Goal: Task Accomplishment & Management: Manage account settings

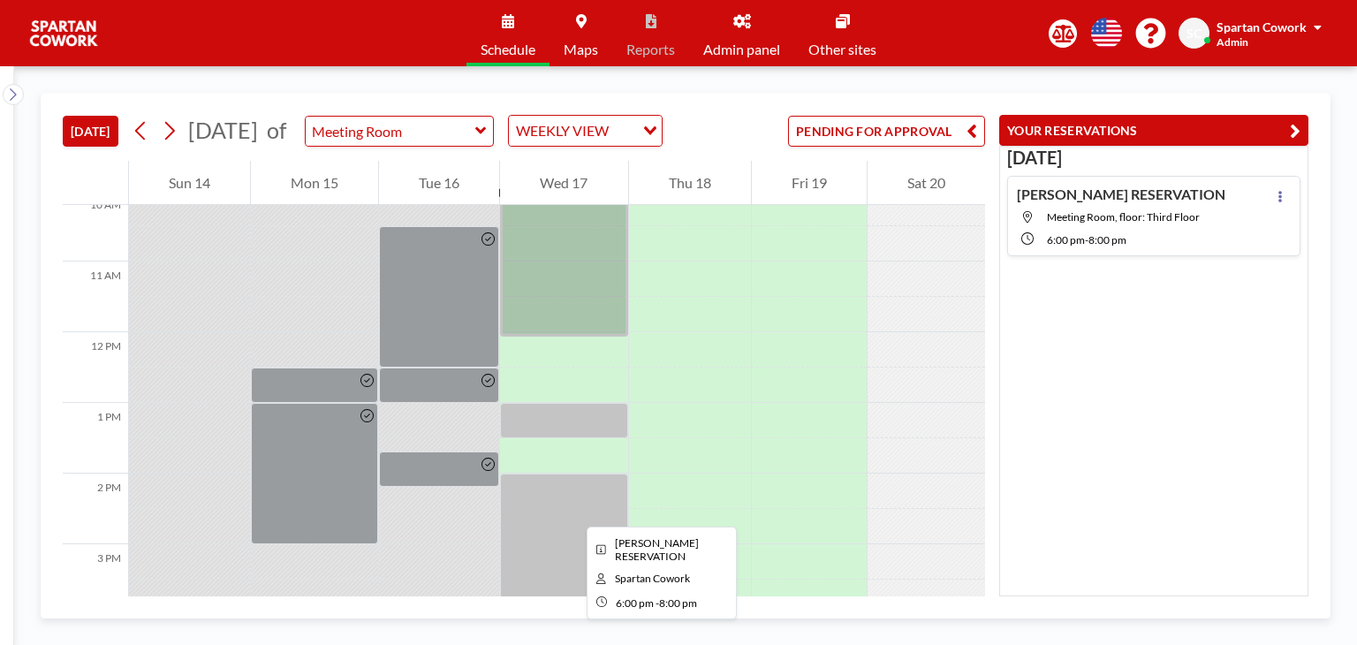
scroll to position [671, 0]
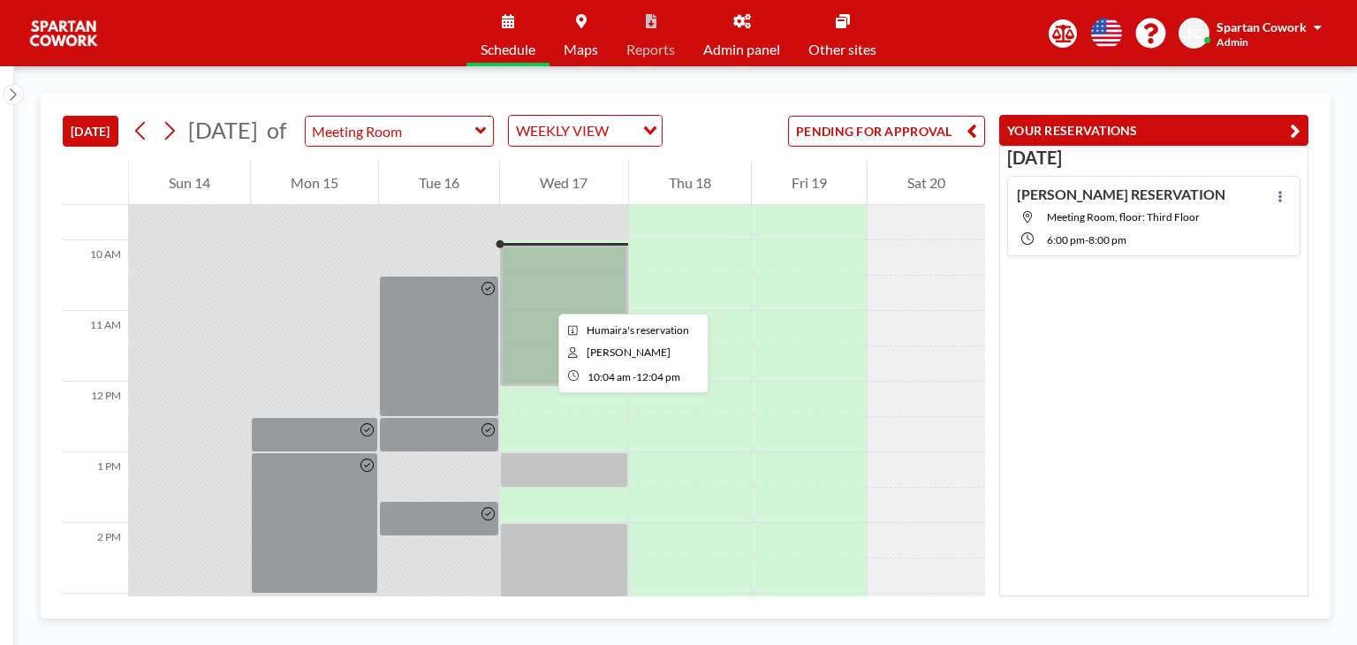
click at [544, 298] on div at bounding box center [563, 315] width 127 height 141
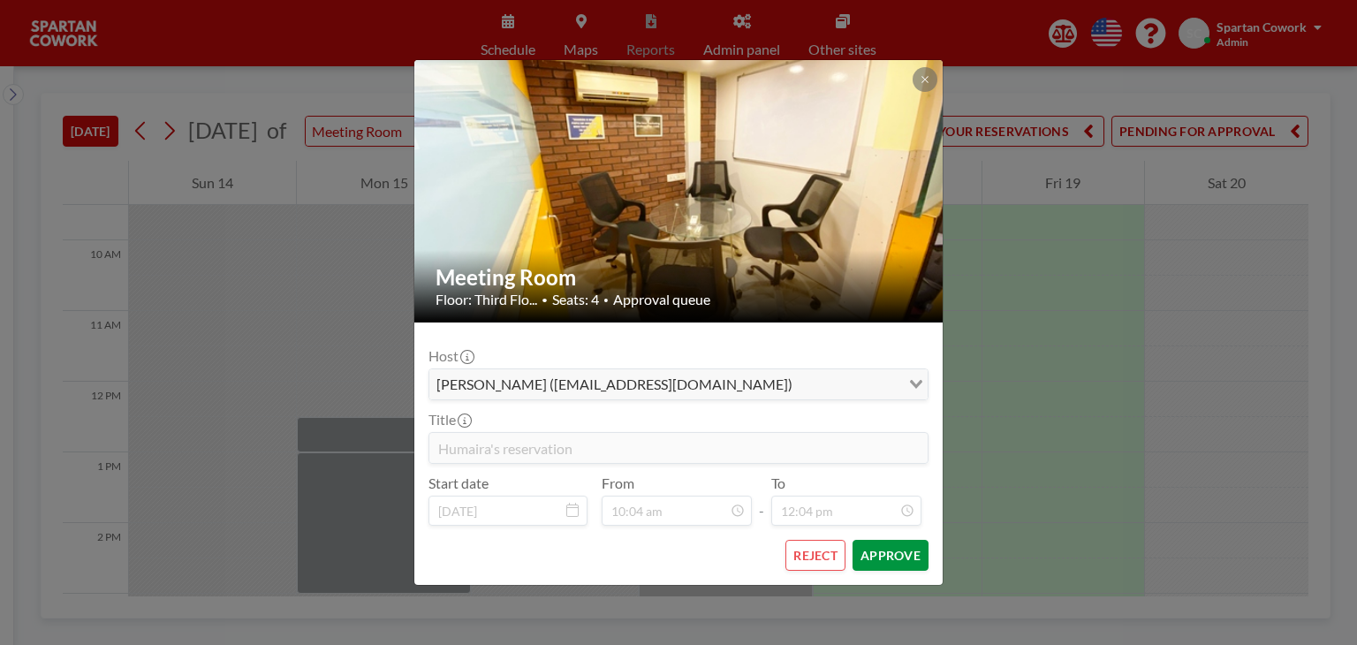
click at [906, 557] on button "APPROVE" at bounding box center [890, 555] width 76 height 31
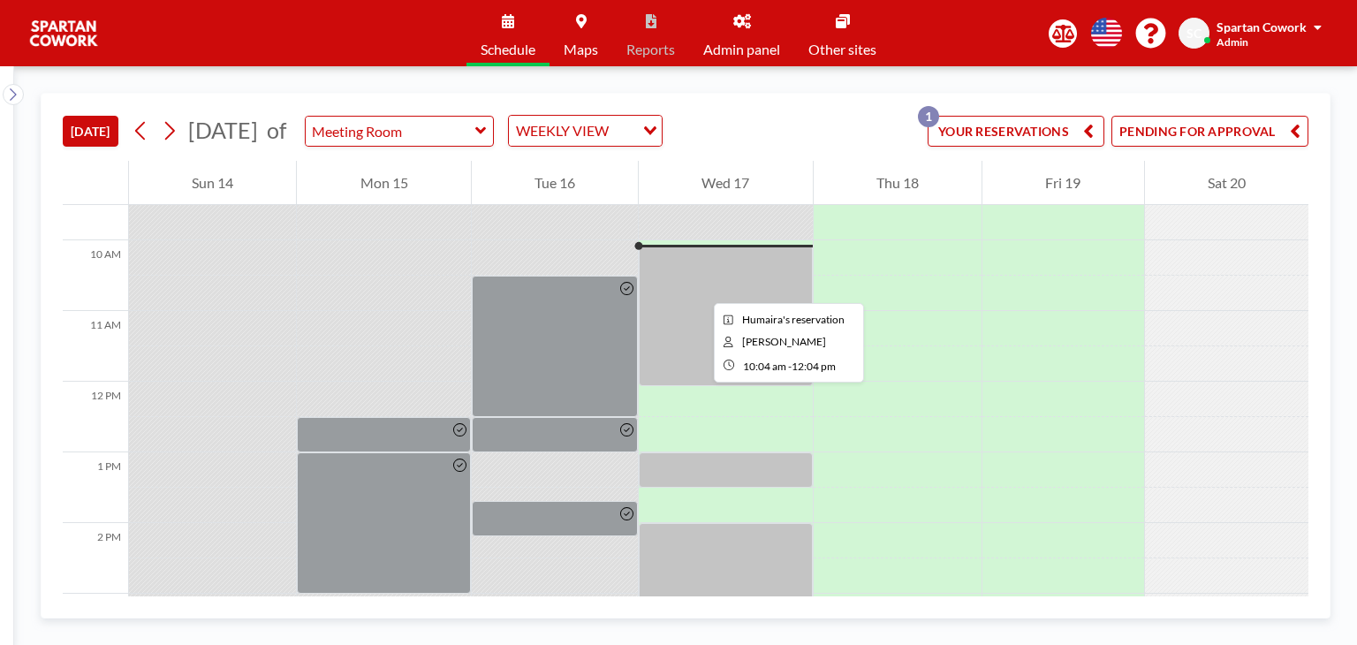
click at [700, 287] on div at bounding box center [725, 315] width 173 height 141
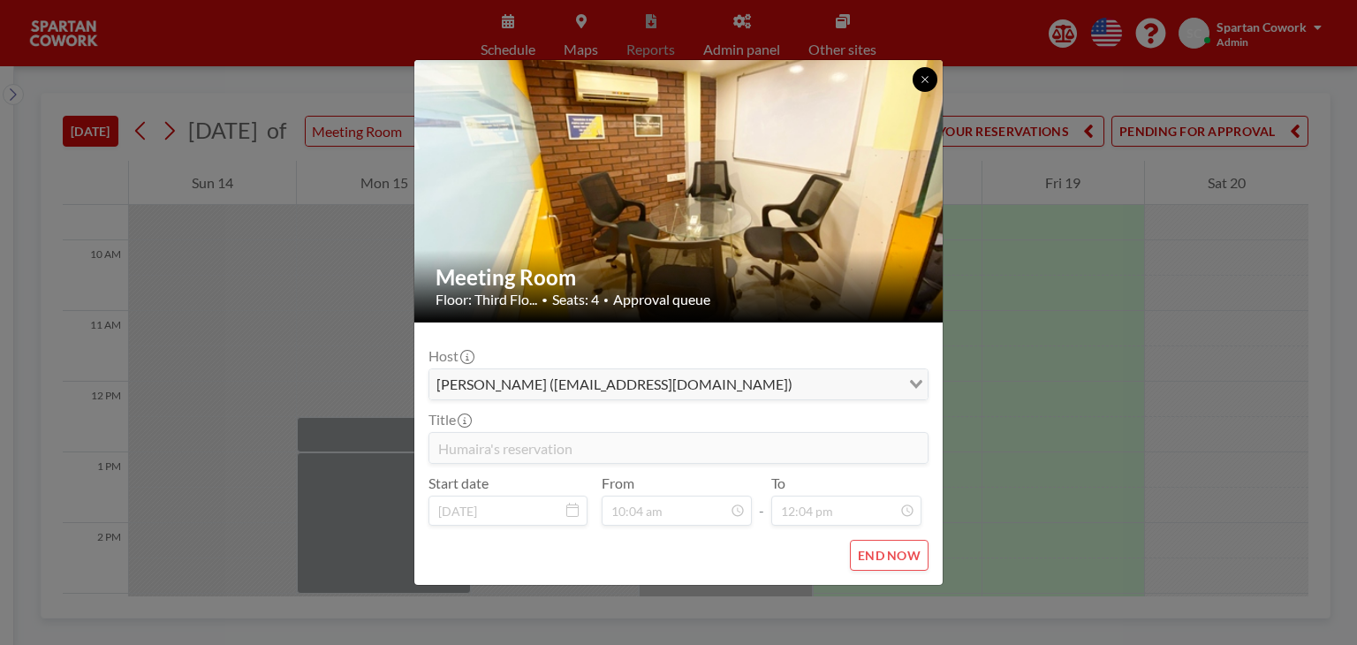
click at [921, 76] on icon at bounding box center [925, 79] width 11 height 11
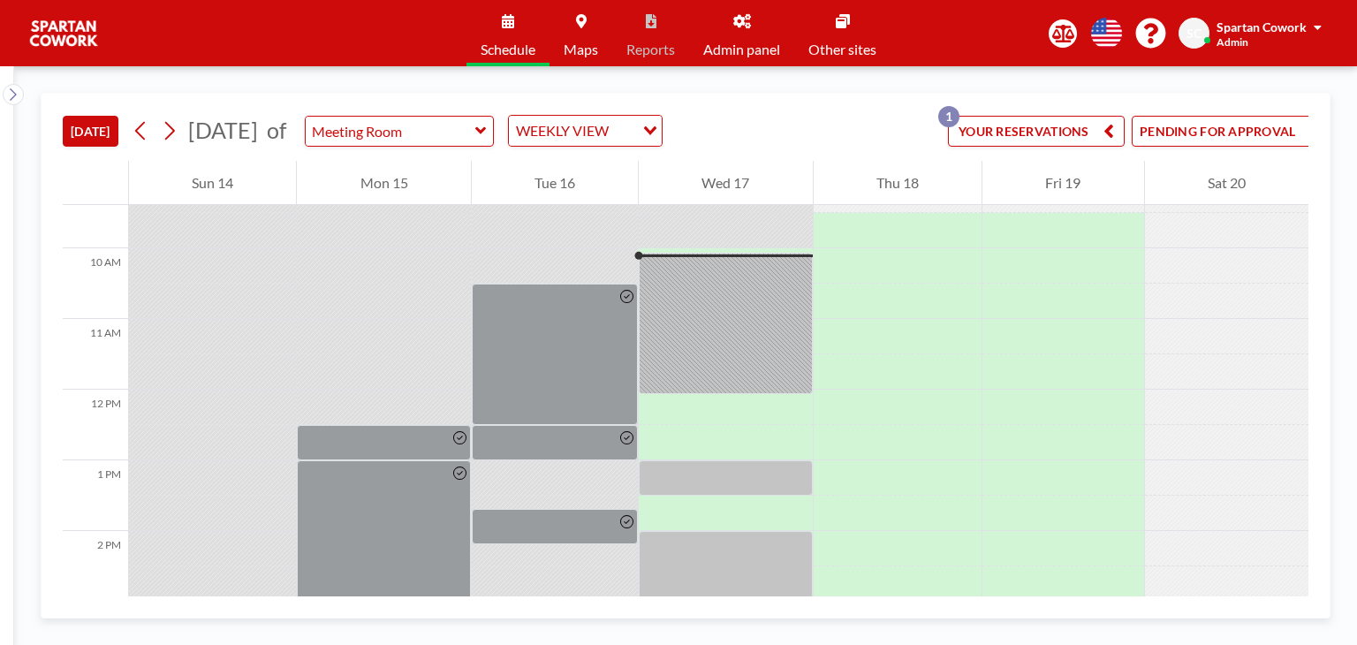
scroll to position [671, 0]
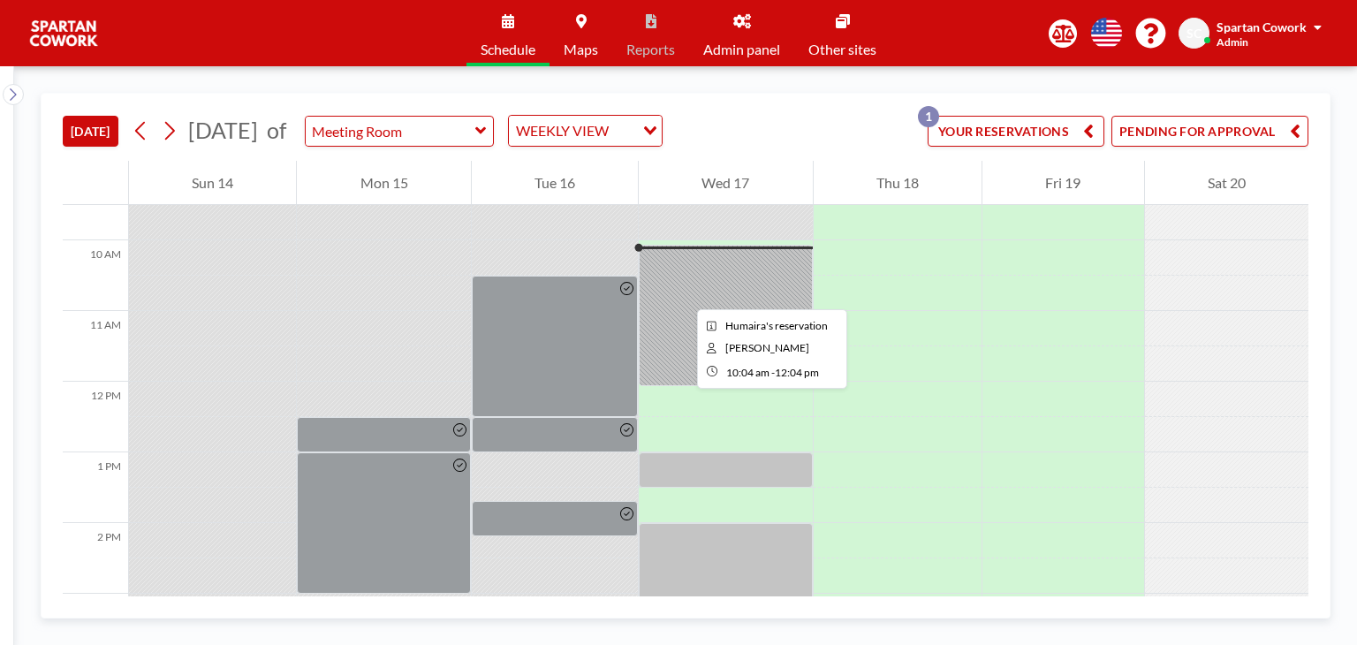
click at [683, 293] on div at bounding box center [725, 315] width 173 height 141
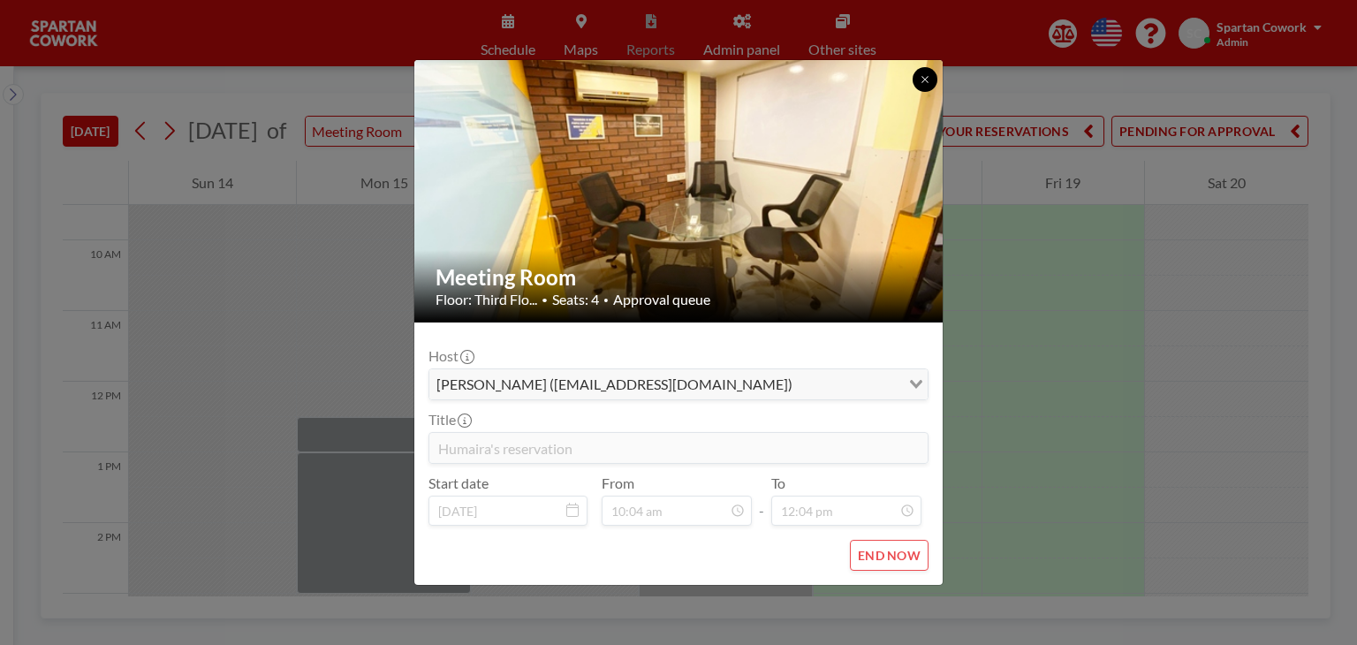
click at [927, 82] on icon at bounding box center [924, 79] width 6 height 6
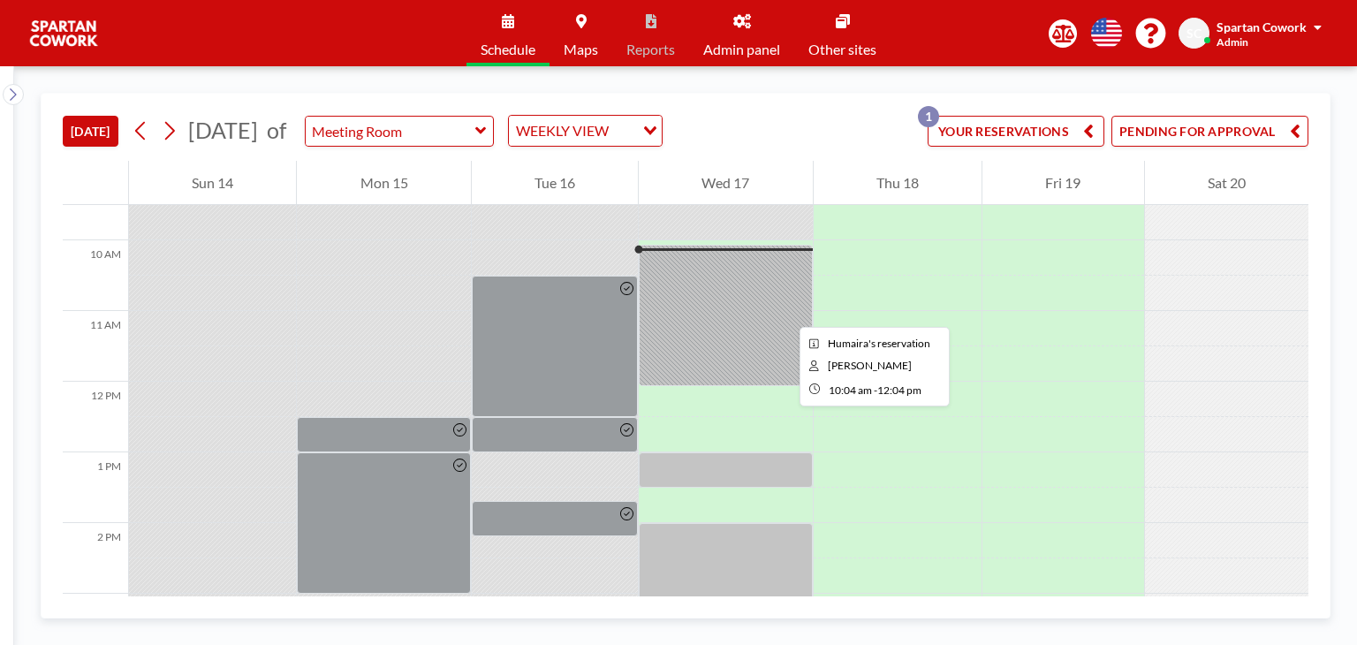
click at [785, 311] on div at bounding box center [725, 315] width 173 height 141
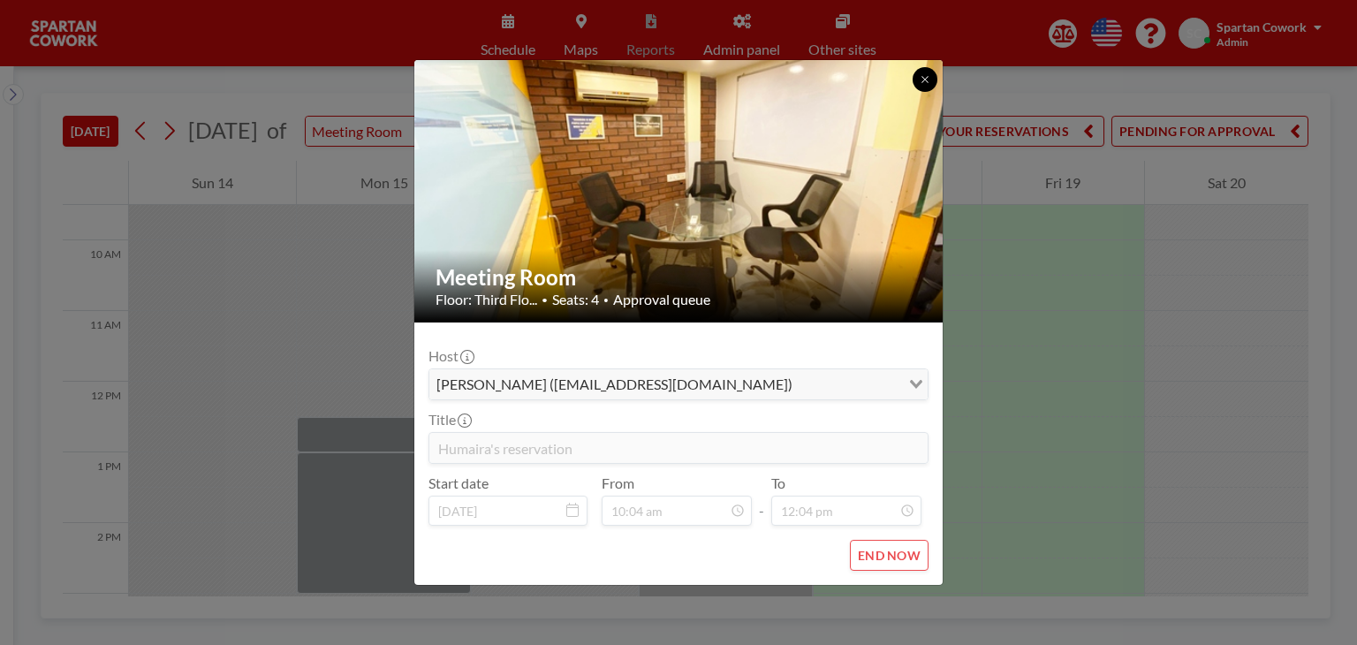
click at [922, 86] on button at bounding box center [925, 79] width 25 height 25
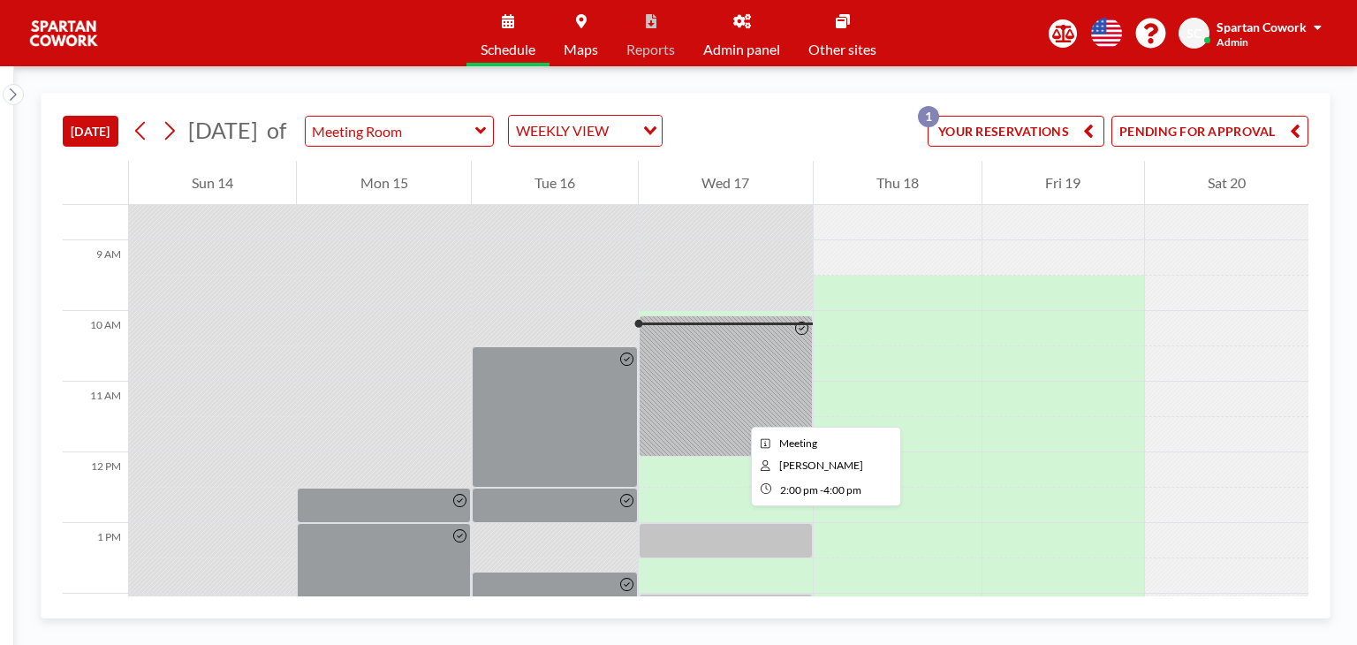
scroll to position [376, 0]
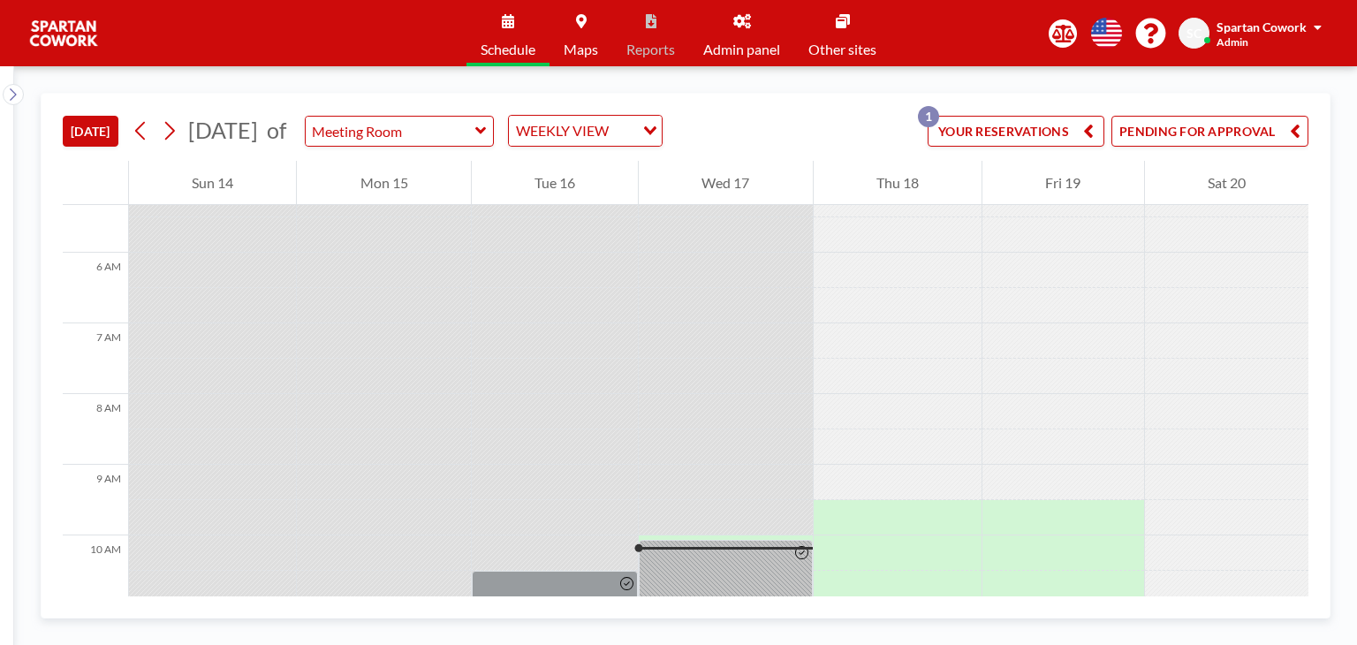
drag, startPoint x: 939, startPoint y: 134, endPoint x: 936, endPoint y: 143, distance: 9.2
click at [939, 134] on button "YOUR RESERVATIONS 1" at bounding box center [1016, 131] width 177 height 31
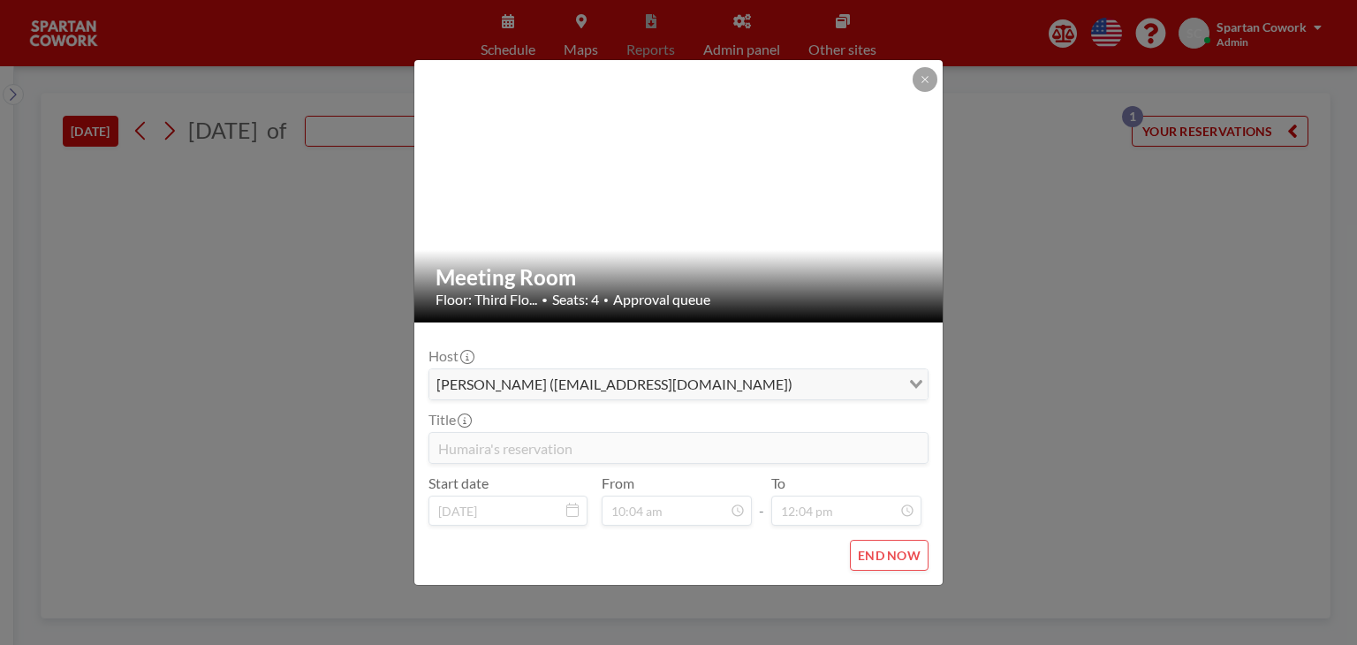
type input "Meeting Room"
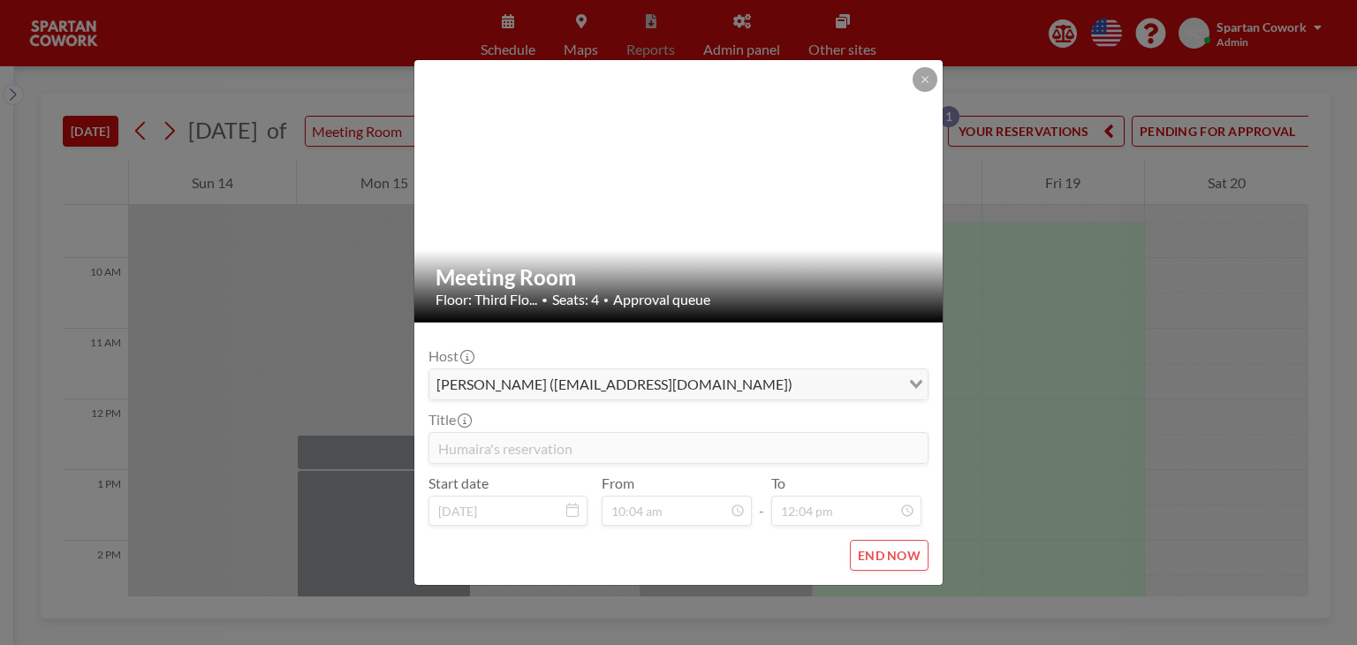
scroll to position [671, 0]
click at [924, 80] on icon at bounding box center [924, 79] width 6 height 6
